Goal: Transaction & Acquisition: Book appointment/travel/reservation

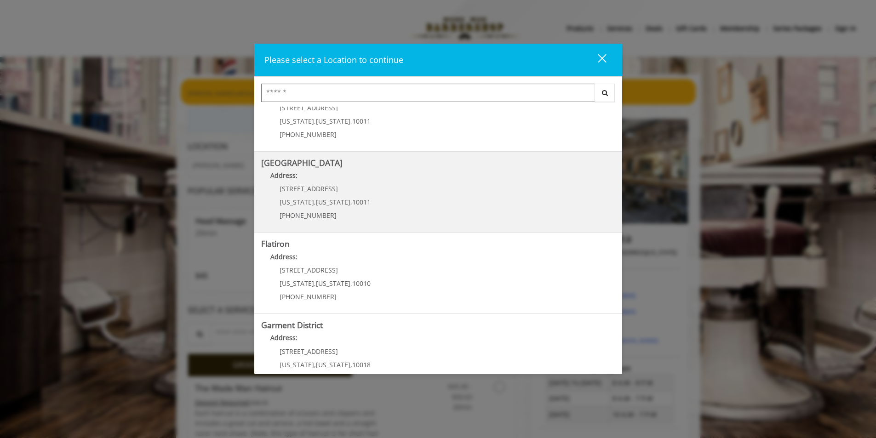
scroll to position [143, 0]
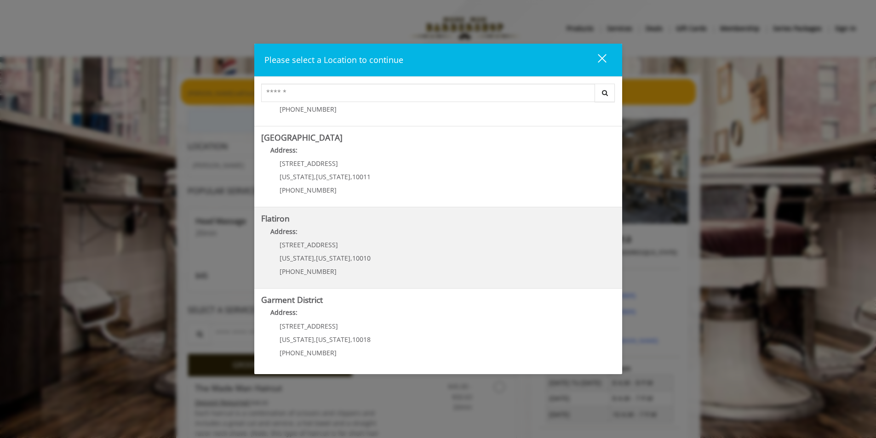
click at [287, 233] on b "Address:" at bounding box center [283, 231] width 27 height 9
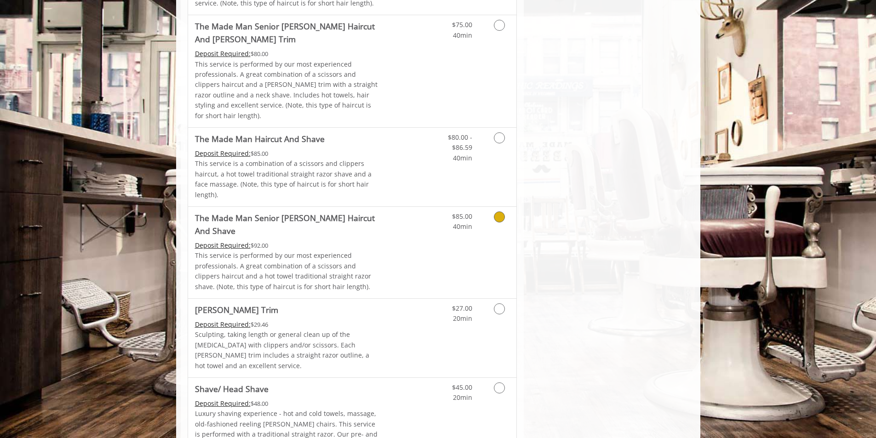
scroll to position [771, 0]
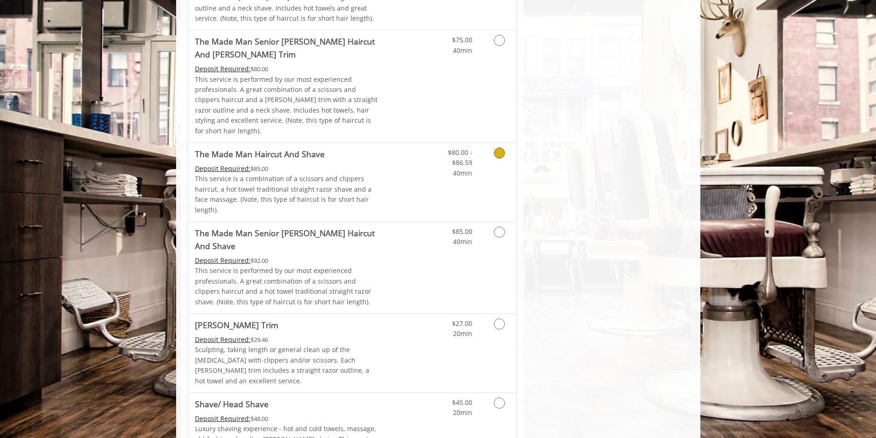
click at [312, 174] on p "This service is a combination of a scissors and clippers haircut, a hot towel t…" at bounding box center [287, 194] width 185 height 41
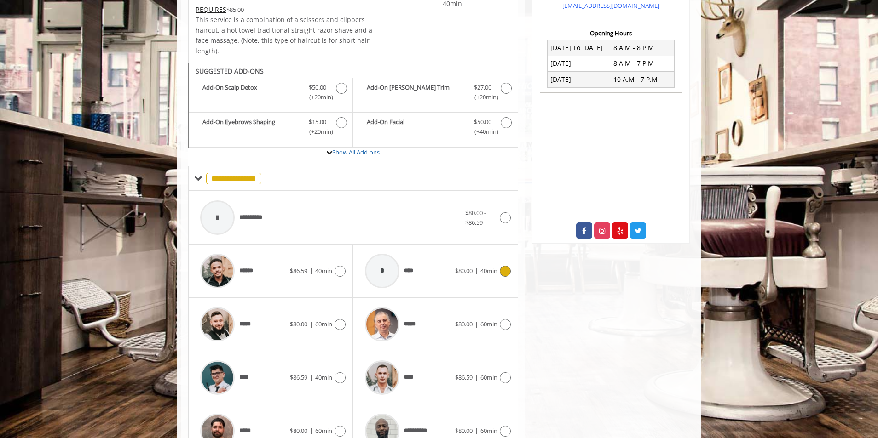
scroll to position [274, 0]
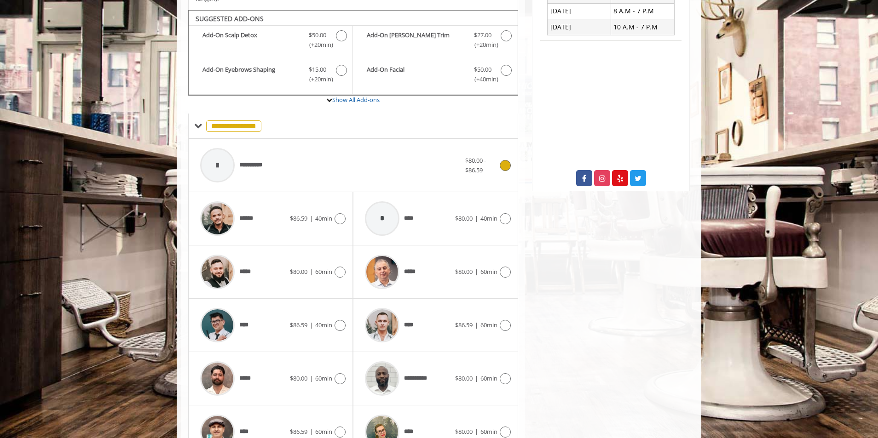
click at [239, 147] on span "**********" at bounding box center [232, 165] width 75 height 44
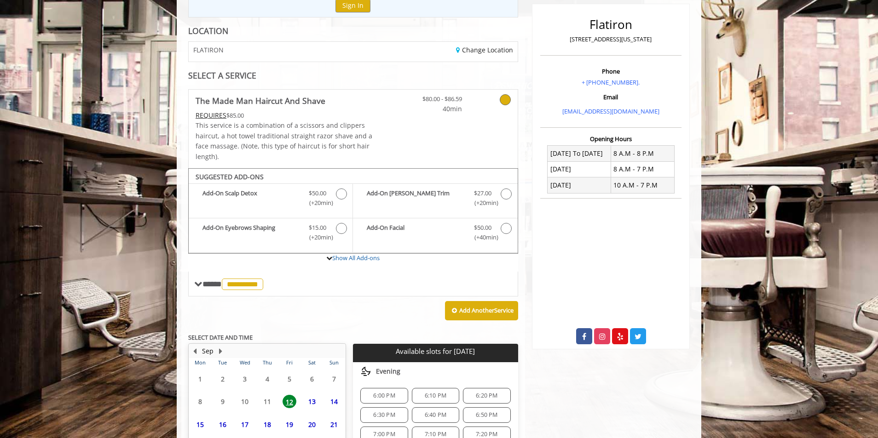
scroll to position [200, 0]
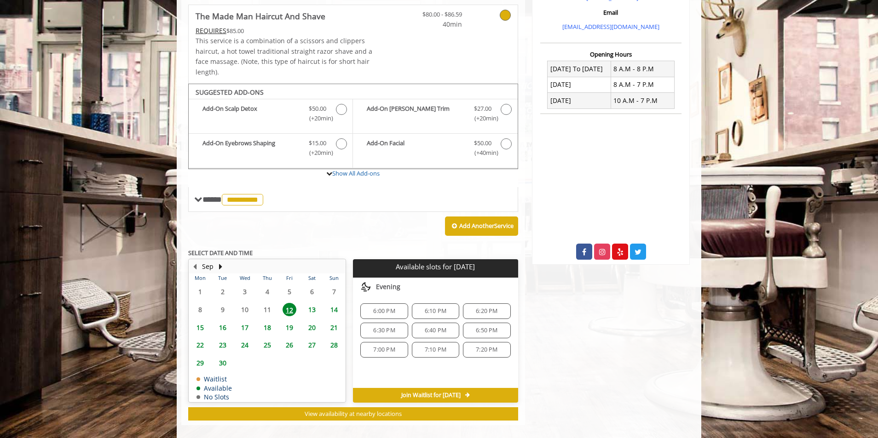
click at [396, 308] on span "6:00 PM" at bounding box center [383, 311] width 39 height 7
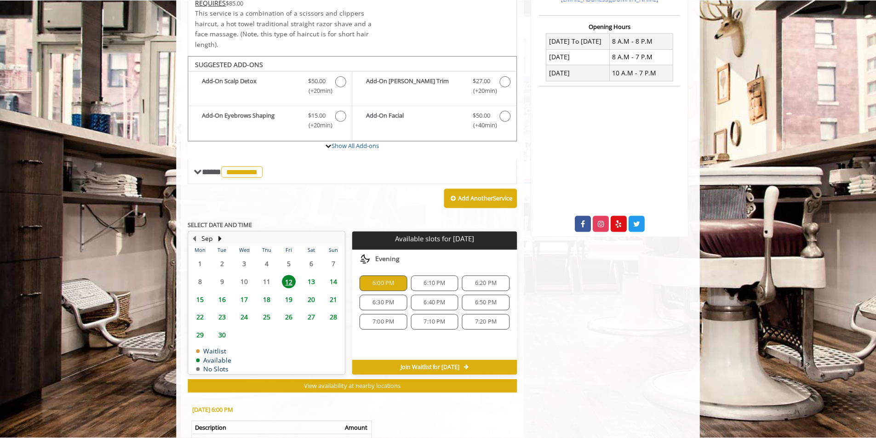
scroll to position [90, 0]
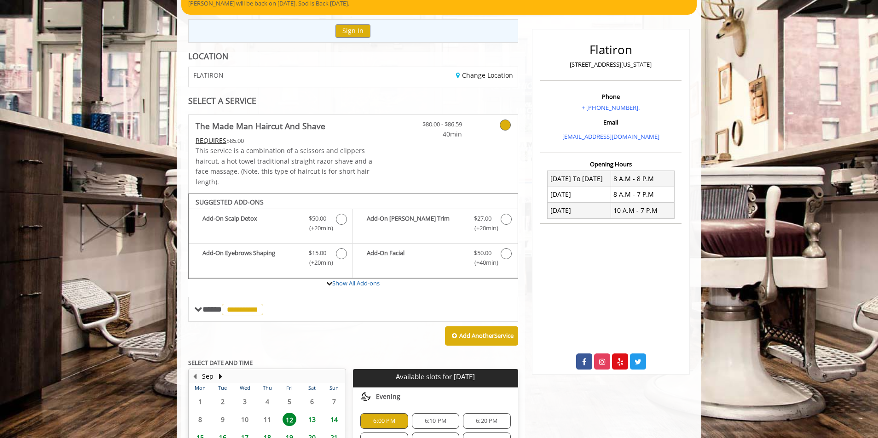
click at [461, 129] on span "40min" at bounding box center [435, 134] width 54 height 10
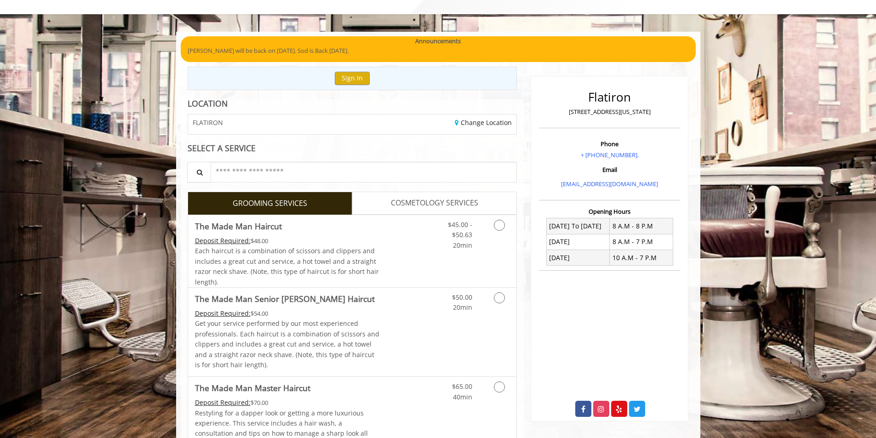
scroll to position [0, 0]
